Goal: Transaction & Acquisition: Subscribe to service/newsletter

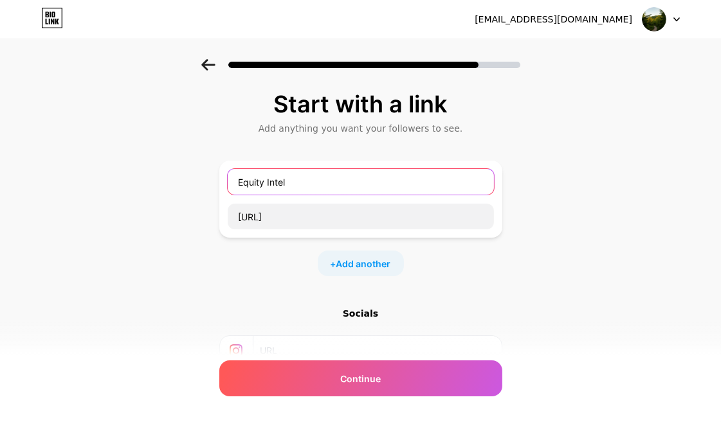
click at [319, 185] on input "Equity Intel" at bounding box center [361, 182] width 266 height 26
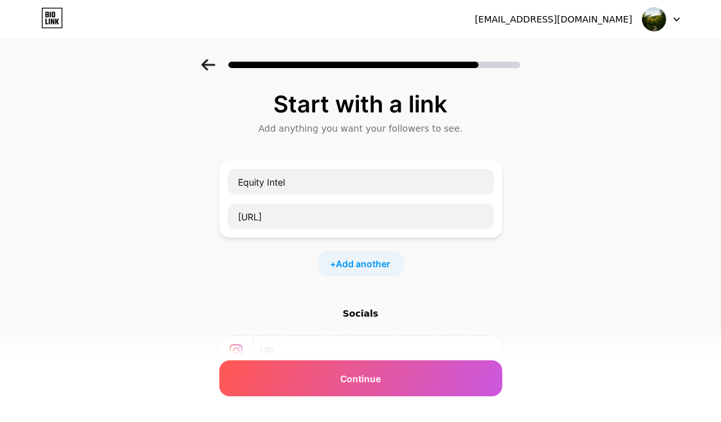
click at [676, 24] on div at bounding box center [660, 19] width 37 height 23
click at [570, 53] on li "Logout" at bounding box center [598, 52] width 159 height 35
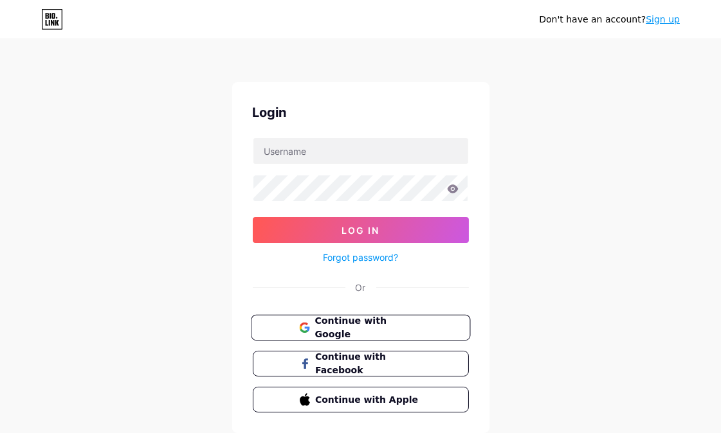
click at [336, 330] on span "Continue with Google" at bounding box center [367, 328] width 107 height 28
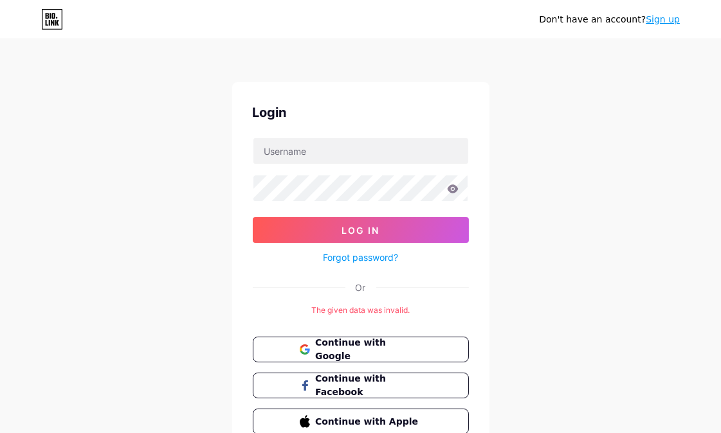
click at [669, 20] on link "Sign up" at bounding box center [662, 19] width 34 height 10
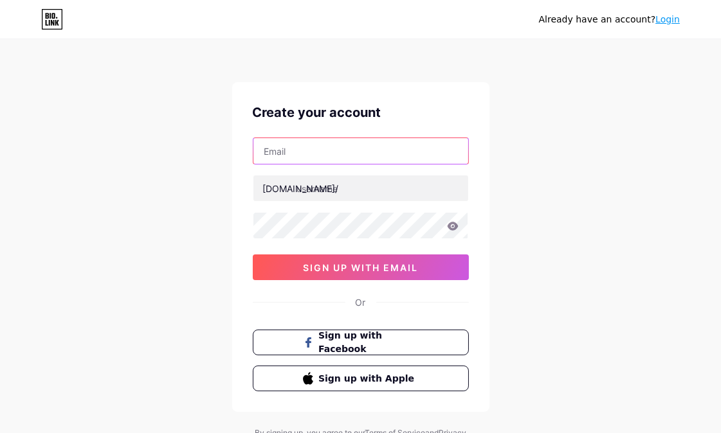
click at [334, 152] on input "text" at bounding box center [360, 151] width 215 height 26
paste input "Champion@402"
type input "Champion@402"
click at [361, 148] on input "Champion@402" at bounding box center [360, 151] width 215 height 26
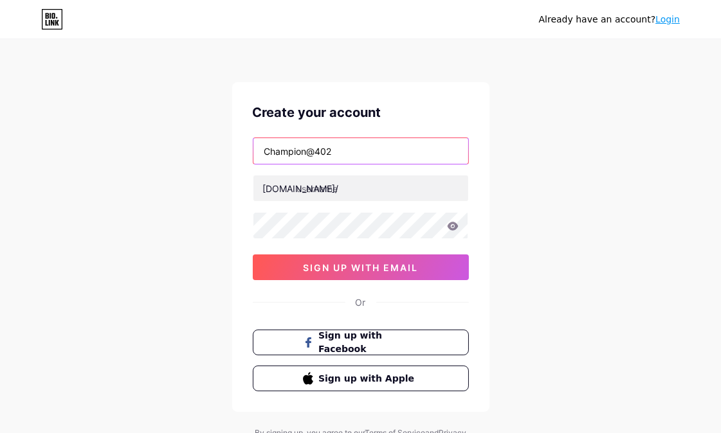
click at [361, 148] on input "Champion@402" at bounding box center [360, 151] width 215 height 26
click at [361, 148] on input "text" at bounding box center [360, 151] width 215 height 26
type input "accres976@gmail.com"
drag, startPoint x: 309, startPoint y: 156, endPoint x: 203, endPoint y: 157, distance: 105.4
click at [203, 157] on div "Already have an account? Login Create your account accres976@gmail.com bio.link…" at bounding box center [360, 246] width 721 height 492
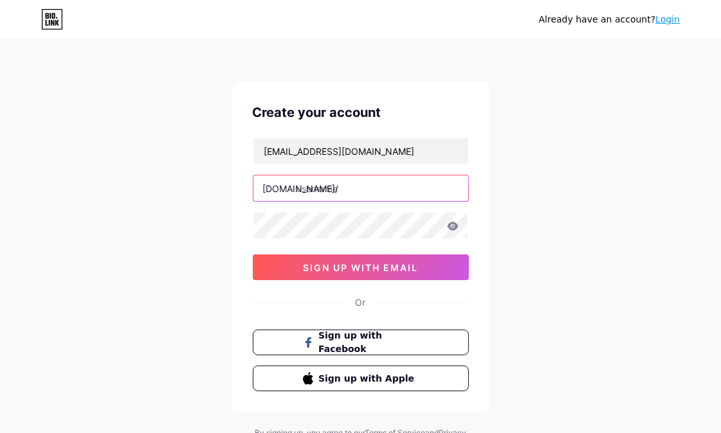
click at [319, 195] on input "text" at bounding box center [360, 188] width 215 height 26
paste input "accres976"
type input "accres976"
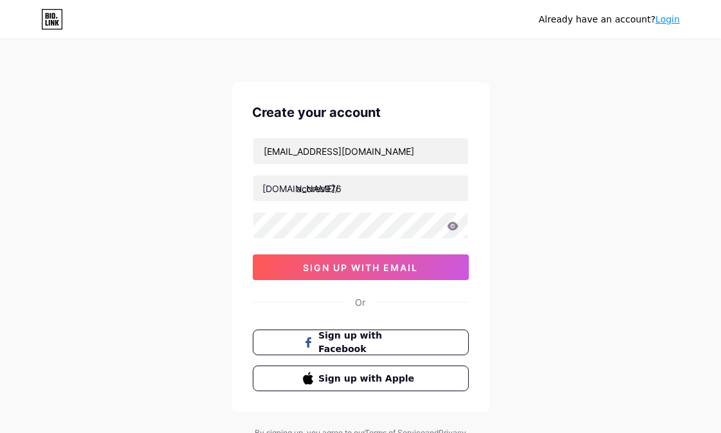
click at [189, 259] on div "Already have an account? Login Create your account accres976@gmail.com bio.link…" at bounding box center [360, 246] width 721 height 492
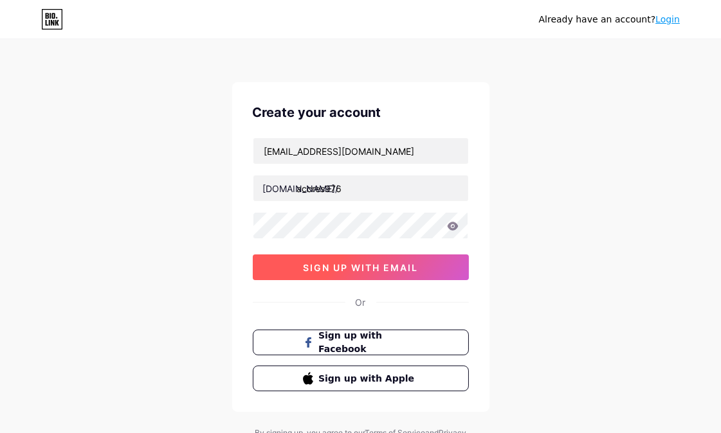
click at [313, 271] on span "sign up with email" at bounding box center [360, 267] width 115 height 11
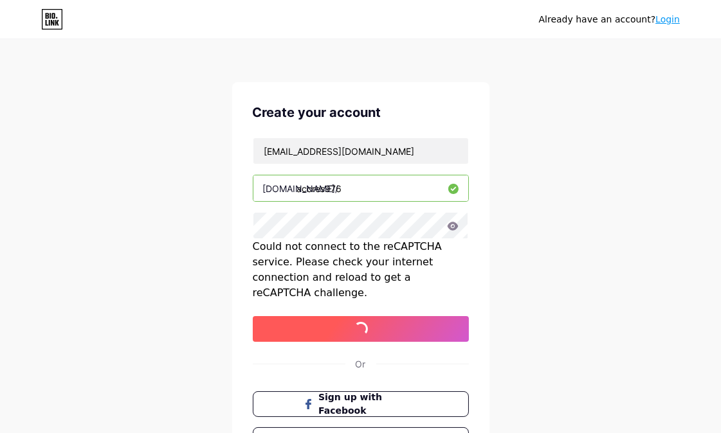
click at [355, 322] on span at bounding box center [361, 329] width 14 height 14
